Goal: Task Accomplishment & Management: Manage account settings

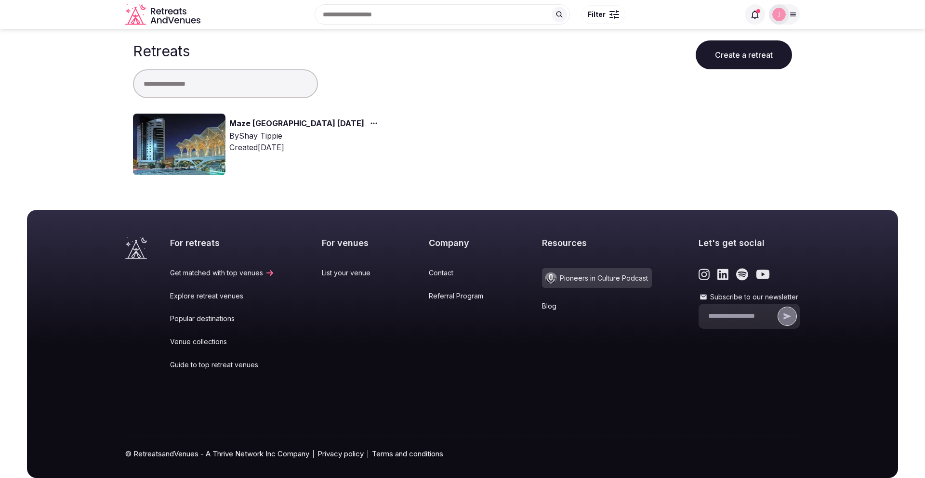
click at [246, 124] on link "Maze [GEOGRAPHIC_DATA] [DATE]" at bounding box center [296, 124] width 135 height 13
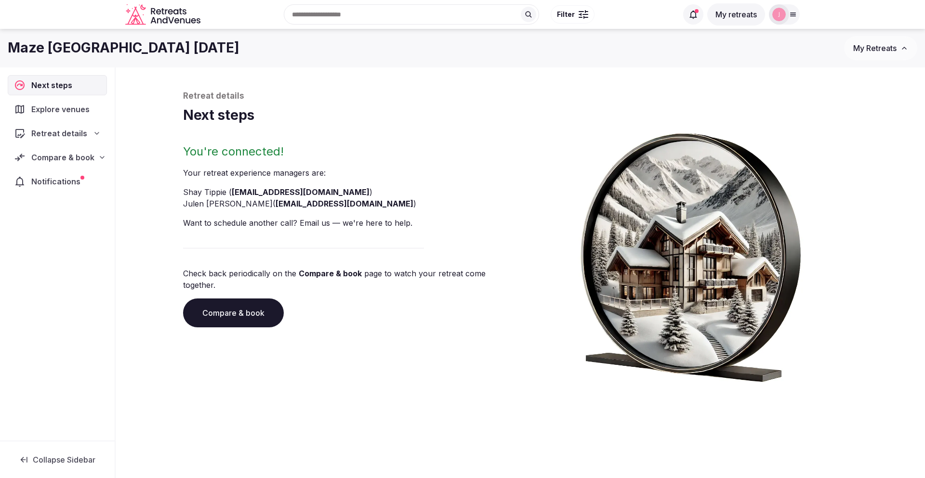
click at [56, 183] on span "Notifications" at bounding box center [57, 182] width 53 height 12
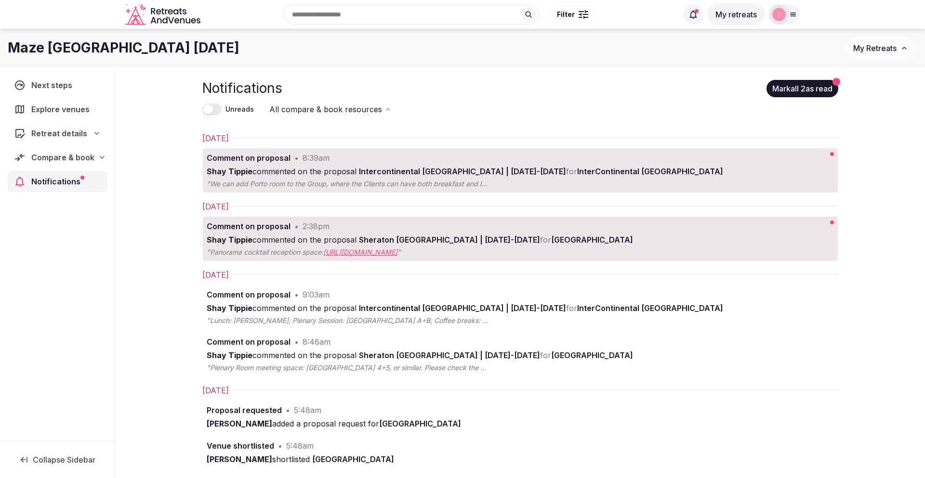
click at [792, 90] on button "Mark all 2 as read" at bounding box center [802, 88] width 72 height 17
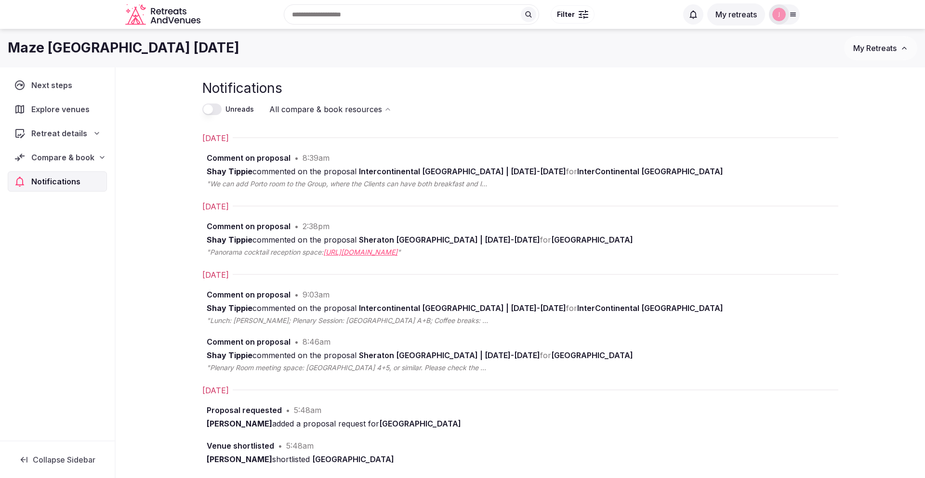
click at [67, 158] on span "Compare & book" at bounding box center [62, 158] width 63 height 12
click at [61, 216] on span "Proposals received (3)" at bounding box center [61, 221] width 76 height 10
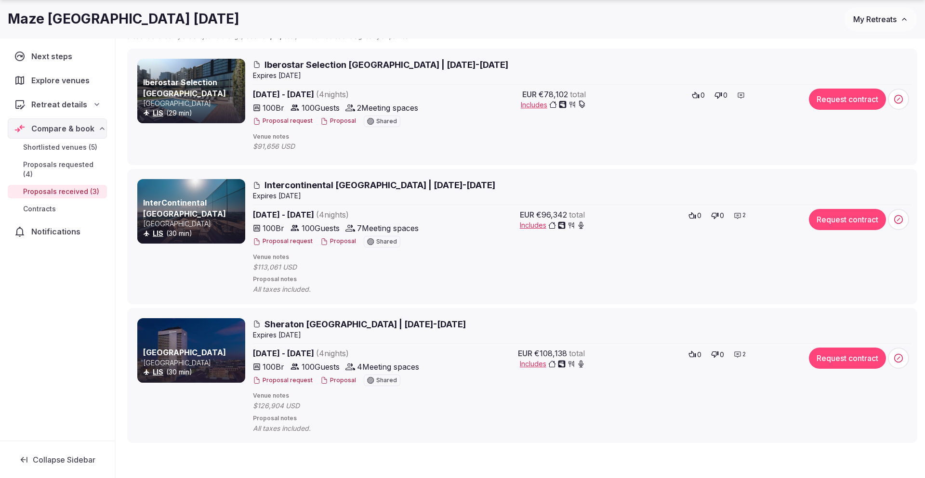
scroll to position [142, 0]
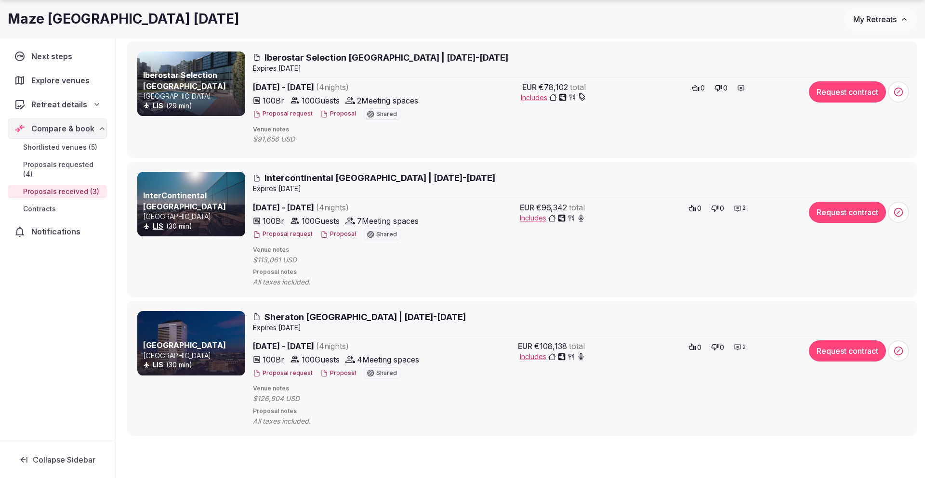
click at [341, 232] on button "Proposal" at bounding box center [338, 234] width 36 height 8
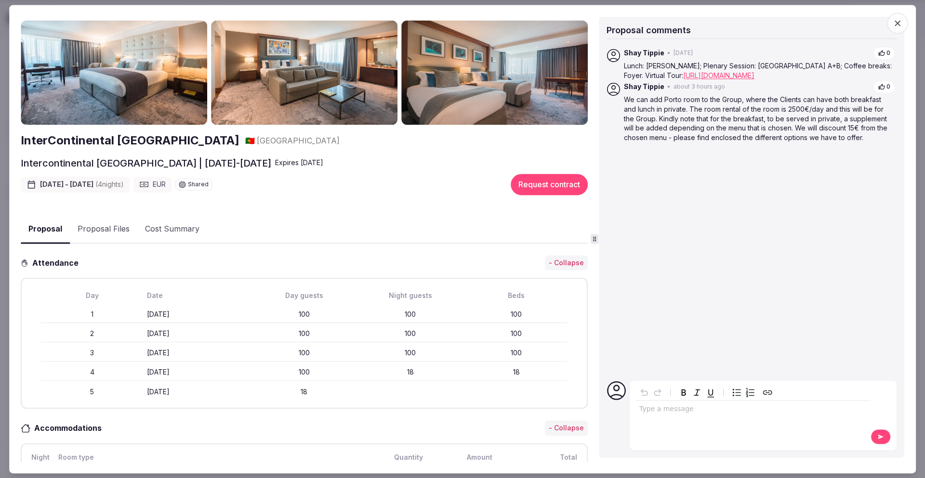
scroll to position [0, 0]
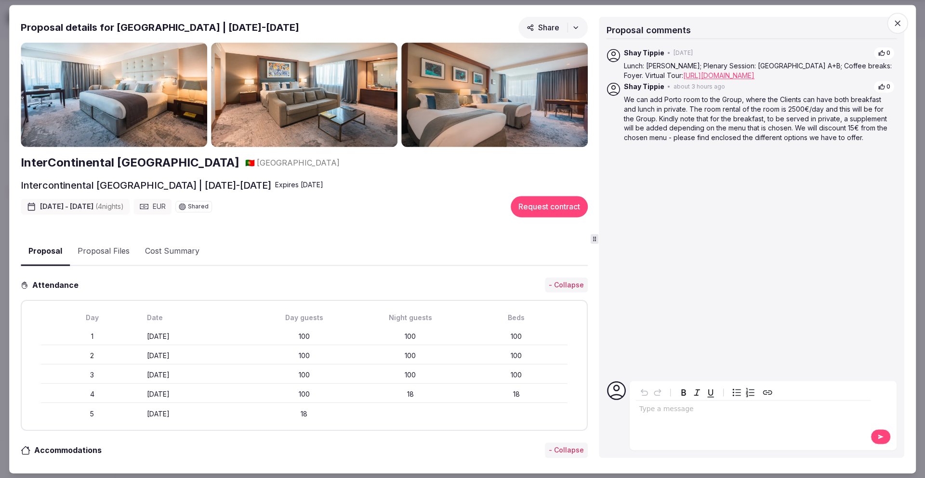
click at [903, 24] on span "button" at bounding box center [897, 23] width 21 height 21
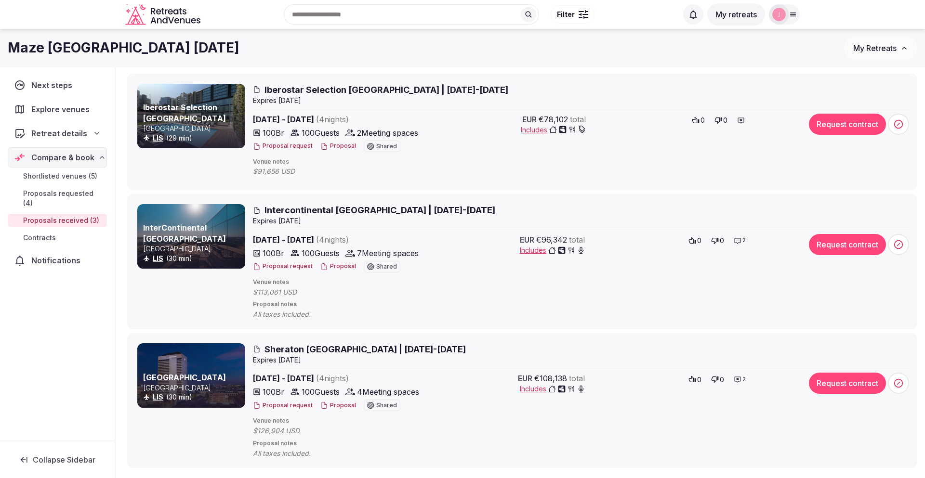
scroll to position [116, 0]
